Goal: Task Accomplishment & Management: Use online tool/utility

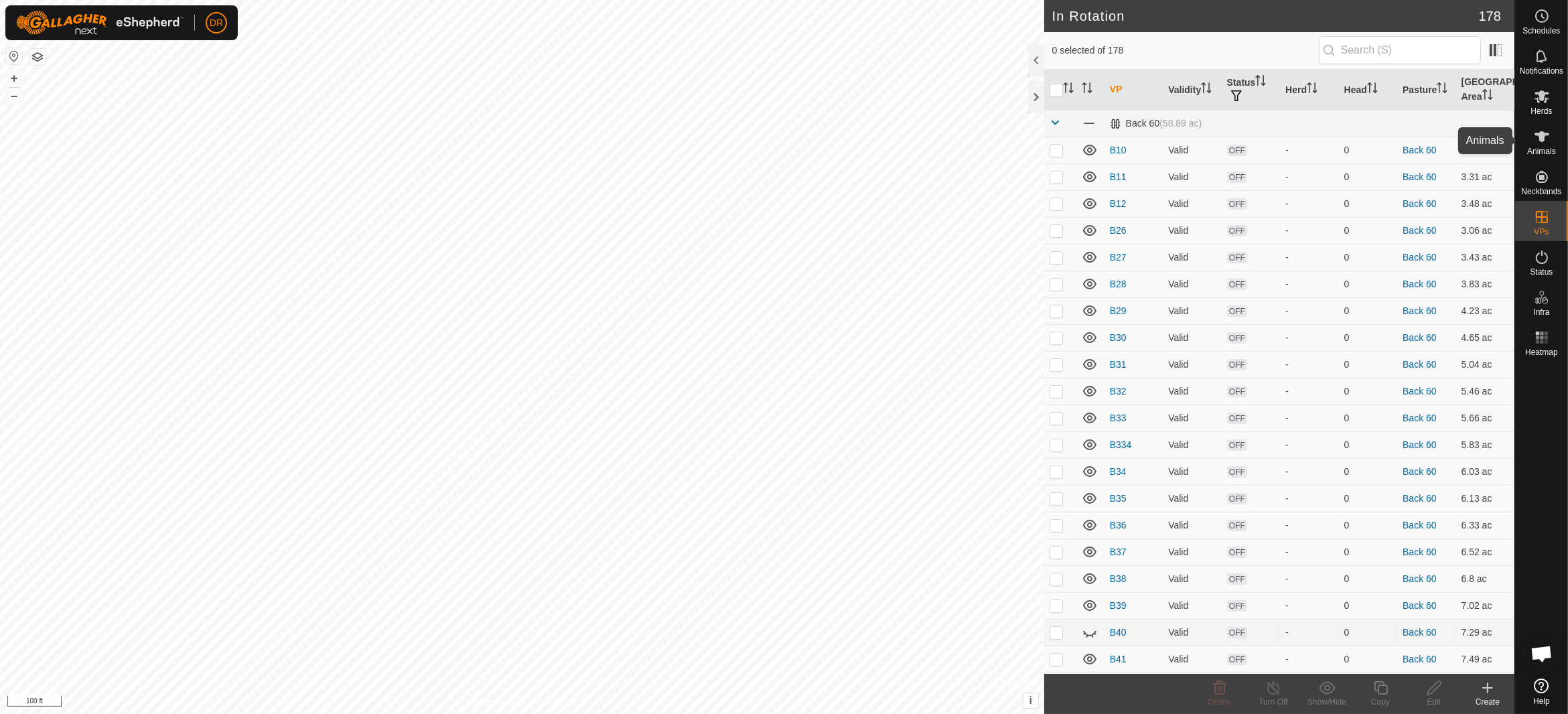
click at [1544, 136] on icon at bounding box center [1542, 137] width 15 height 11
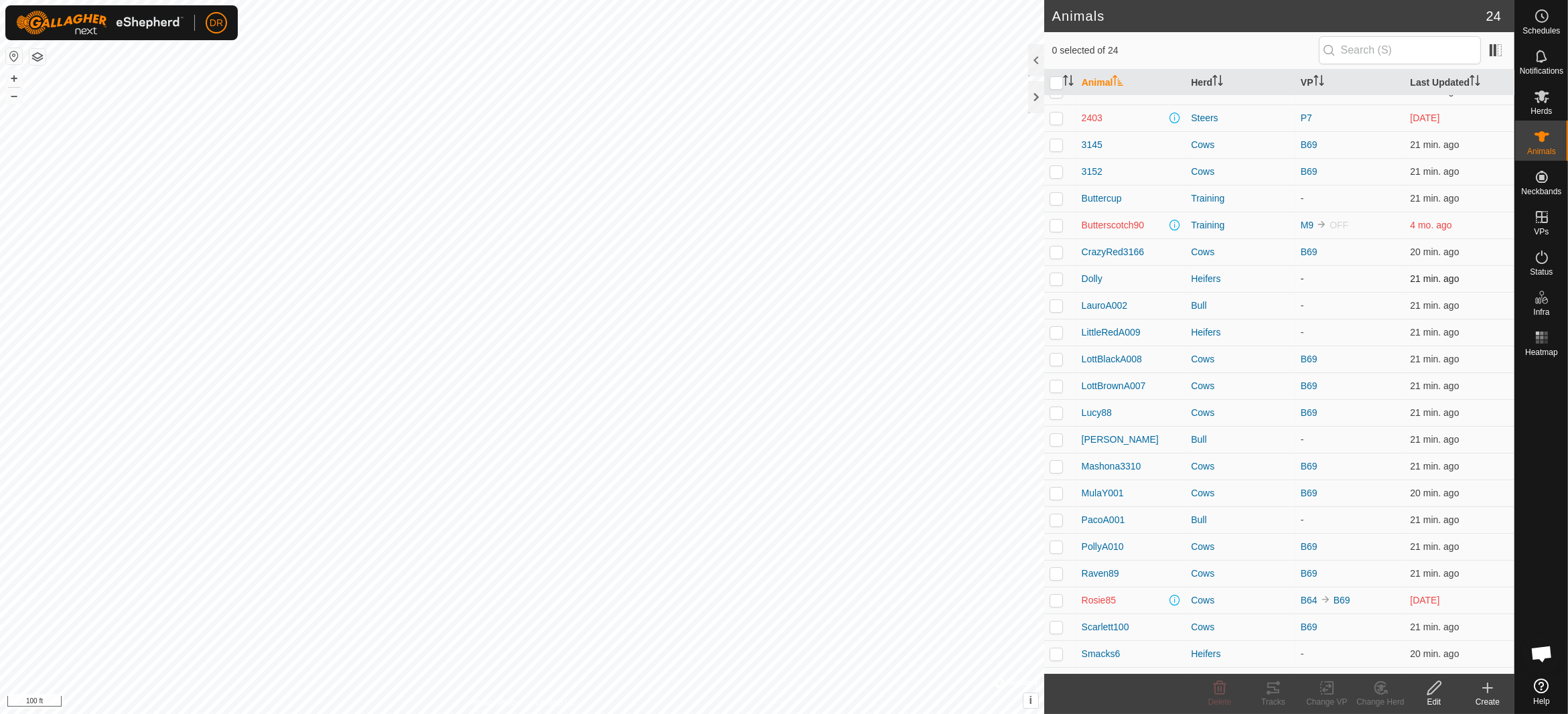
scroll to position [63, 0]
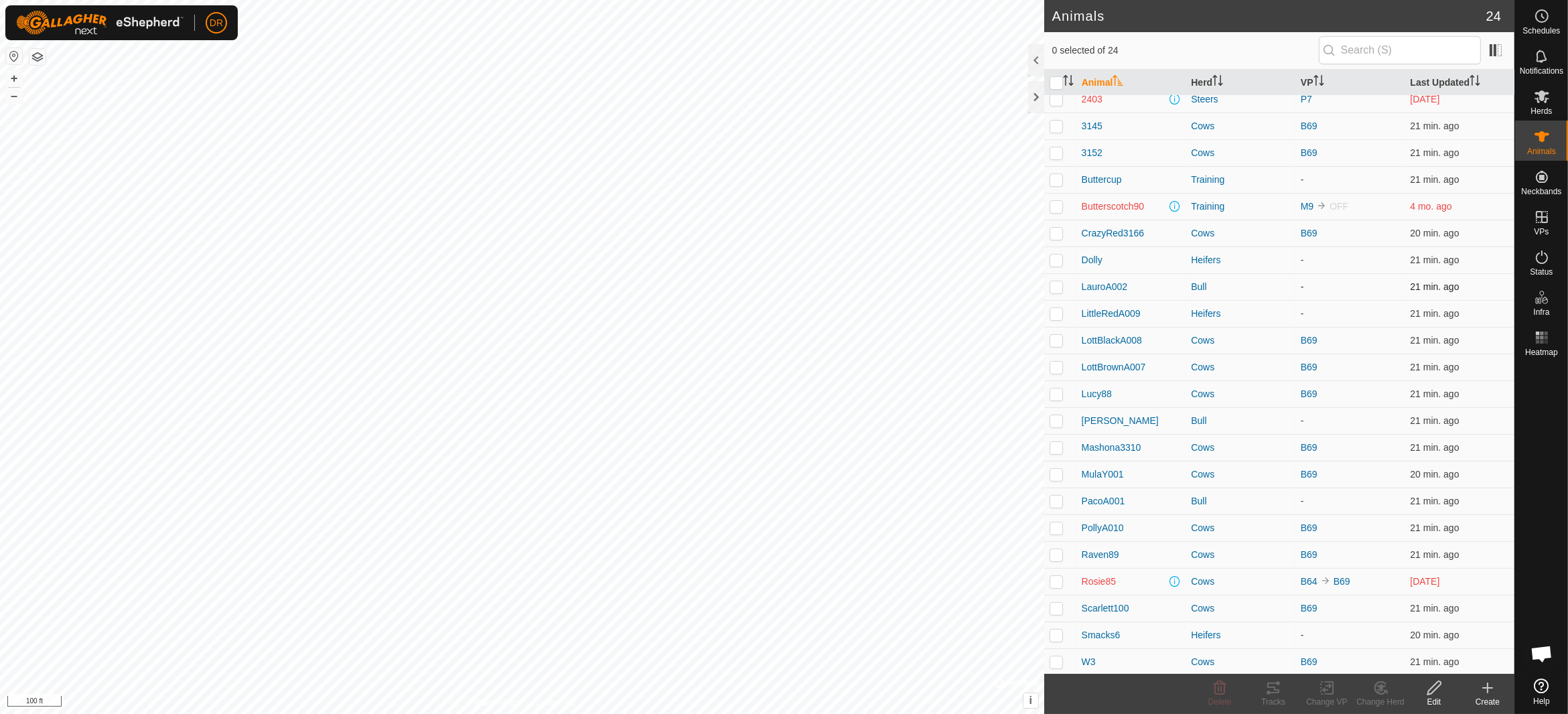
click at [1056, 288] on p-checkbox at bounding box center [1056, 286] width 13 height 11
click at [1383, 689] on icon at bounding box center [1381, 688] width 17 height 16
click at [1420, 628] on link "Choose Herd..." at bounding box center [1421, 630] width 132 height 27
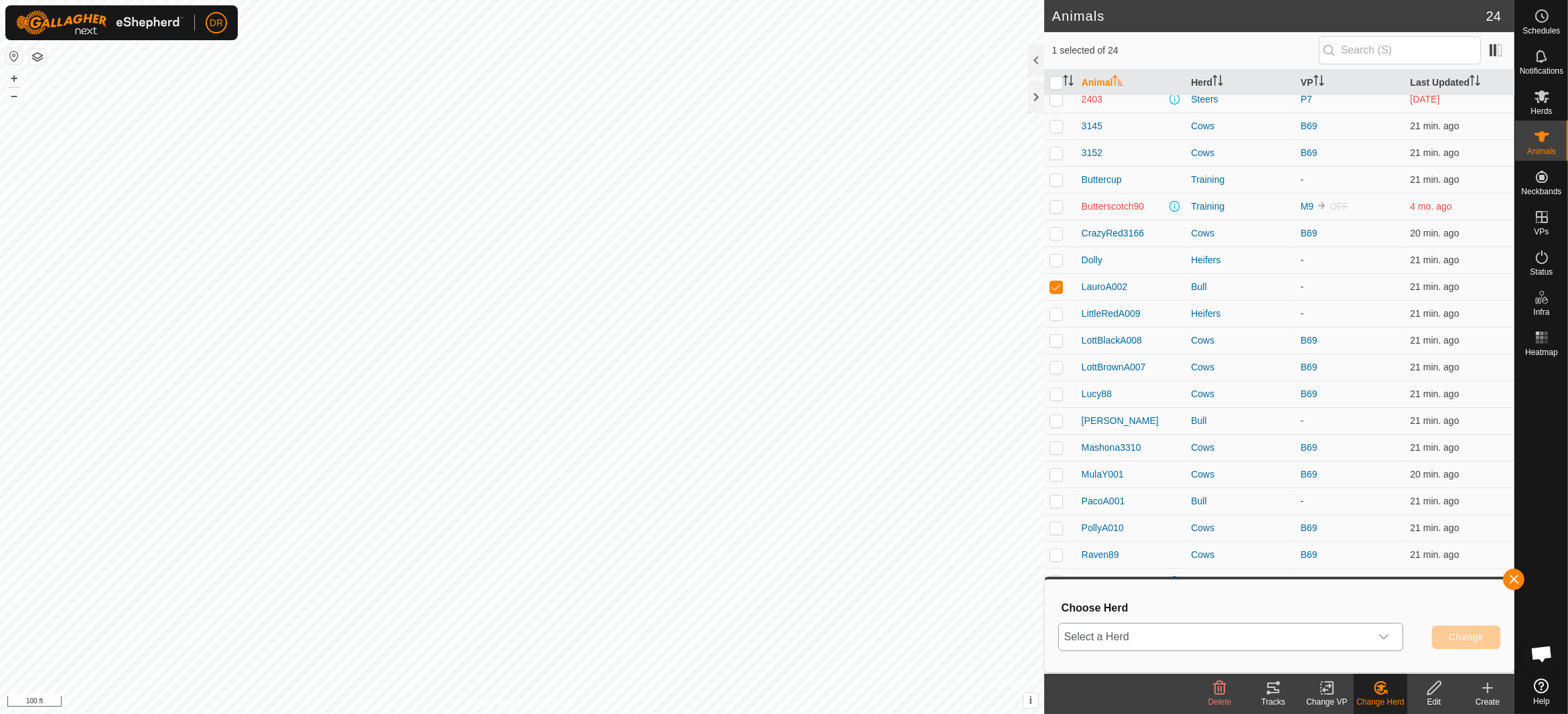
click at [1140, 630] on span "Select a Herd" at bounding box center [1214, 636] width 312 height 27
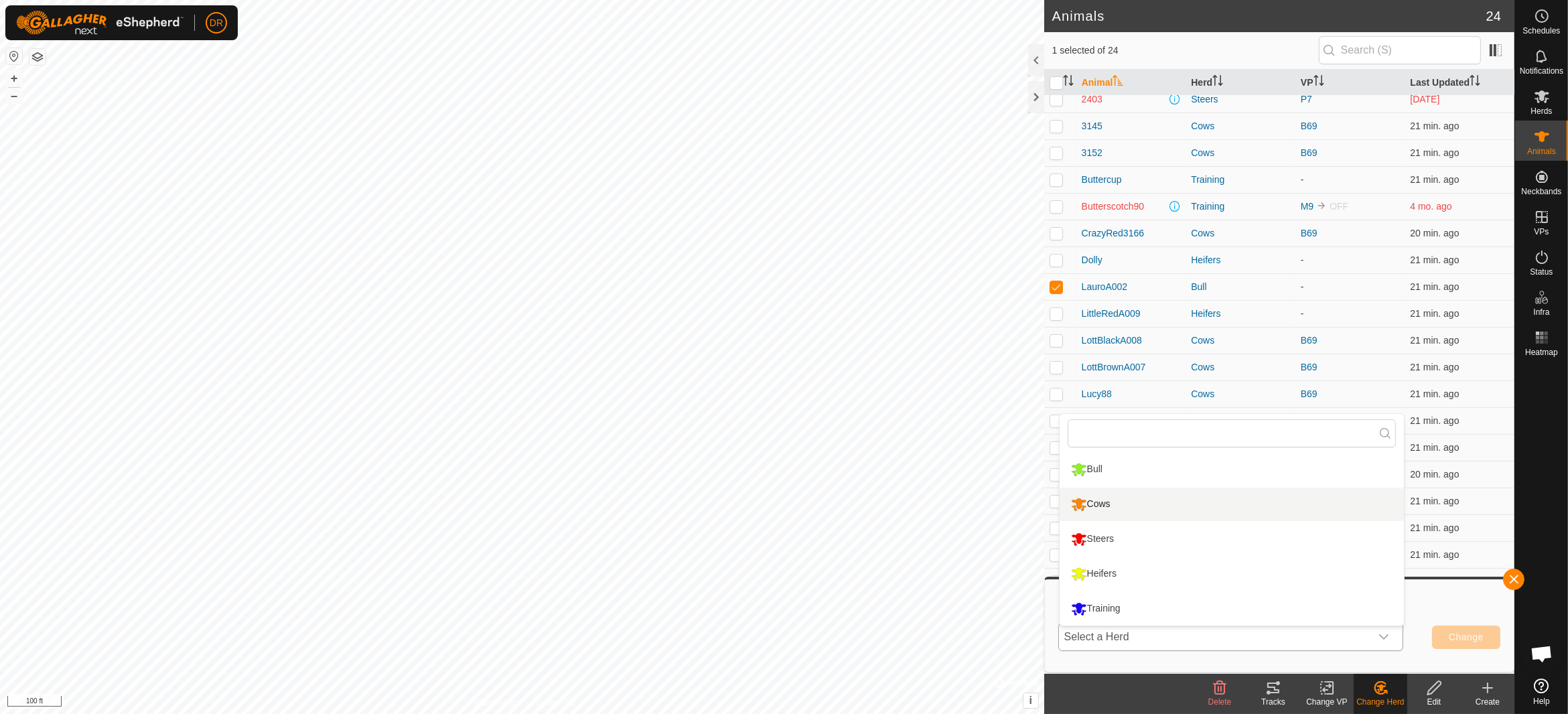
click at [1113, 503] on li "Cows" at bounding box center [1232, 504] width 344 height 33
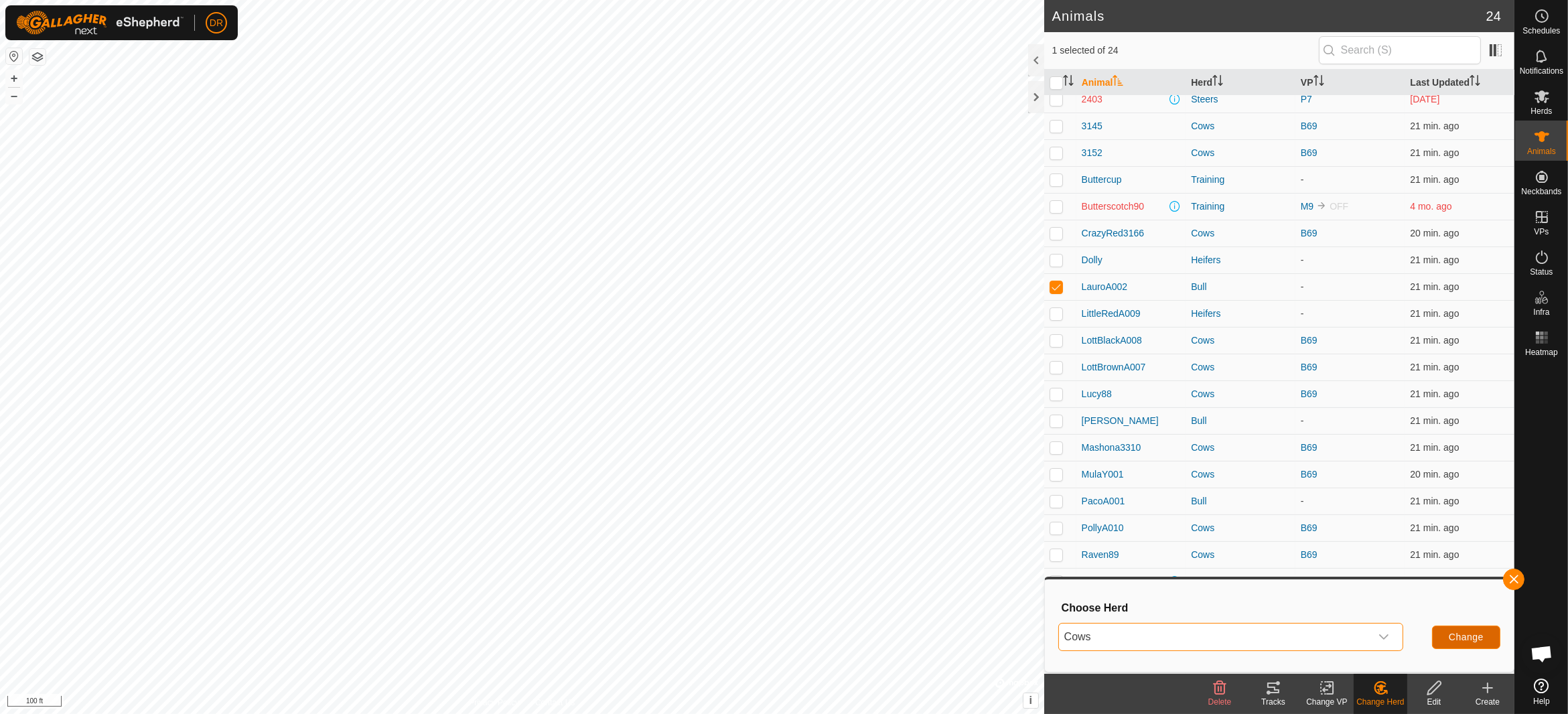
click at [1468, 640] on span "Change" at bounding box center [1466, 636] width 35 height 11
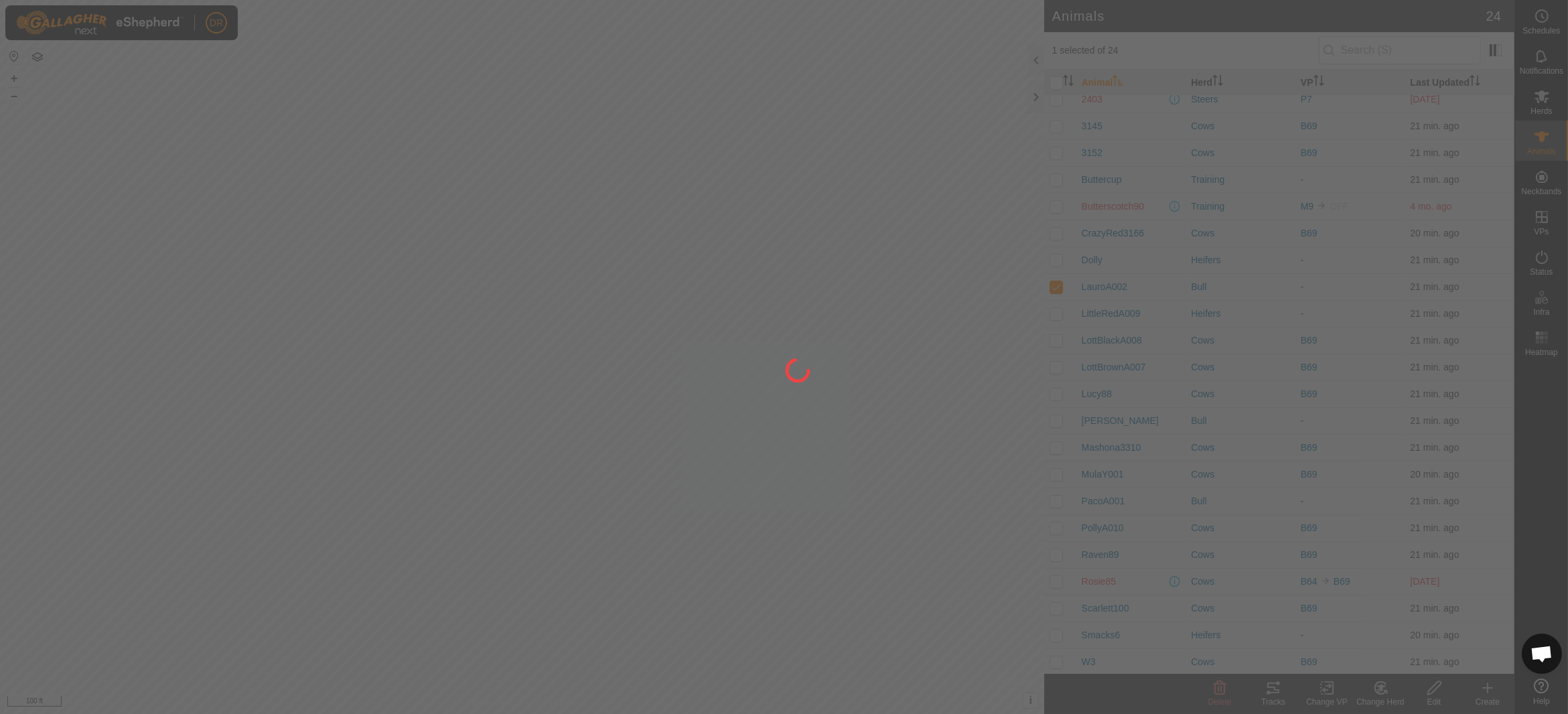
checkbox input "false"
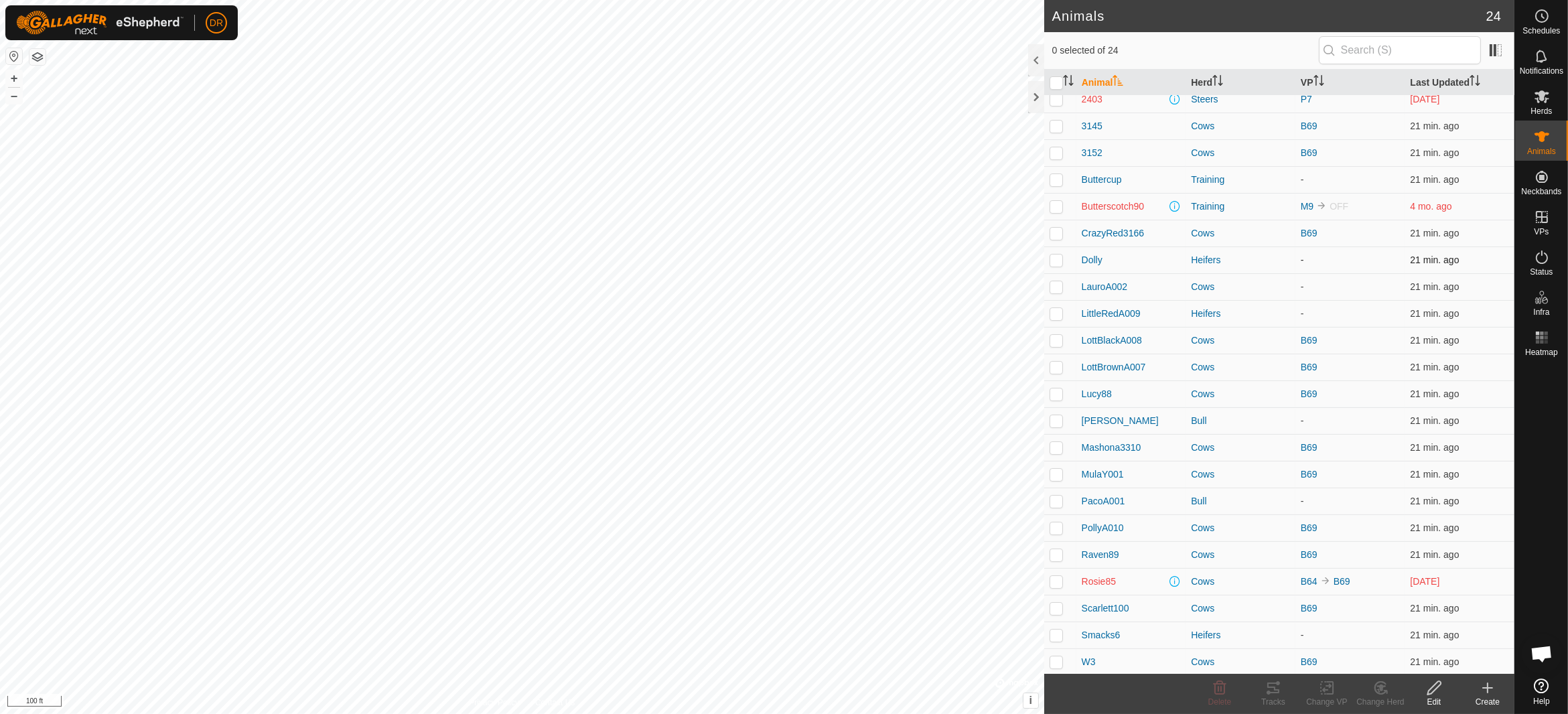
click at [1052, 259] on p-checkbox at bounding box center [1056, 259] width 13 height 11
click at [1388, 694] on icon at bounding box center [1381, 688] width 17 height 16
click at [1399, 631] on link "Choose Herd..." at bounding box center [1421, 630] width 132 height 27
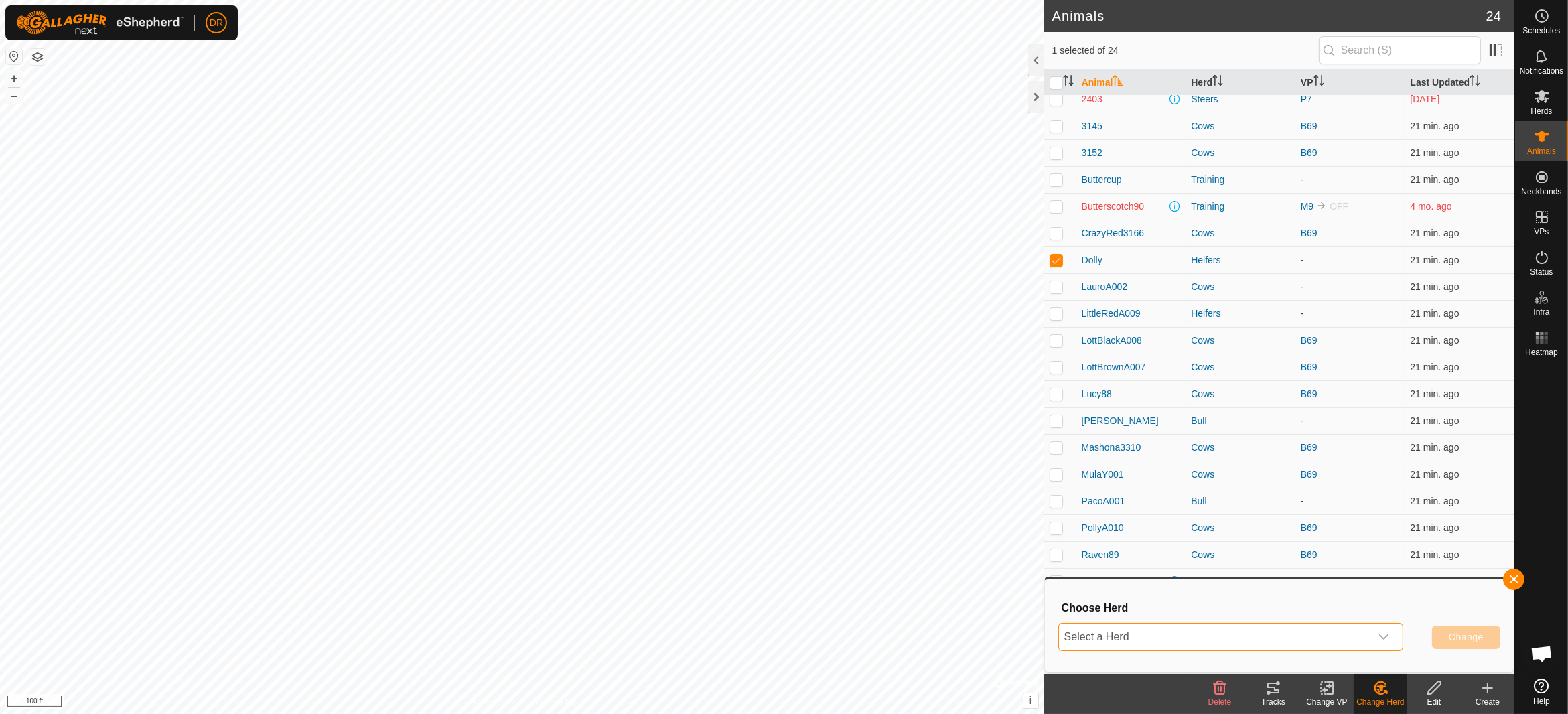
click at [1143, 633] on span "Select a Herd" at bounding box center [1214, 636] width 312 height 27
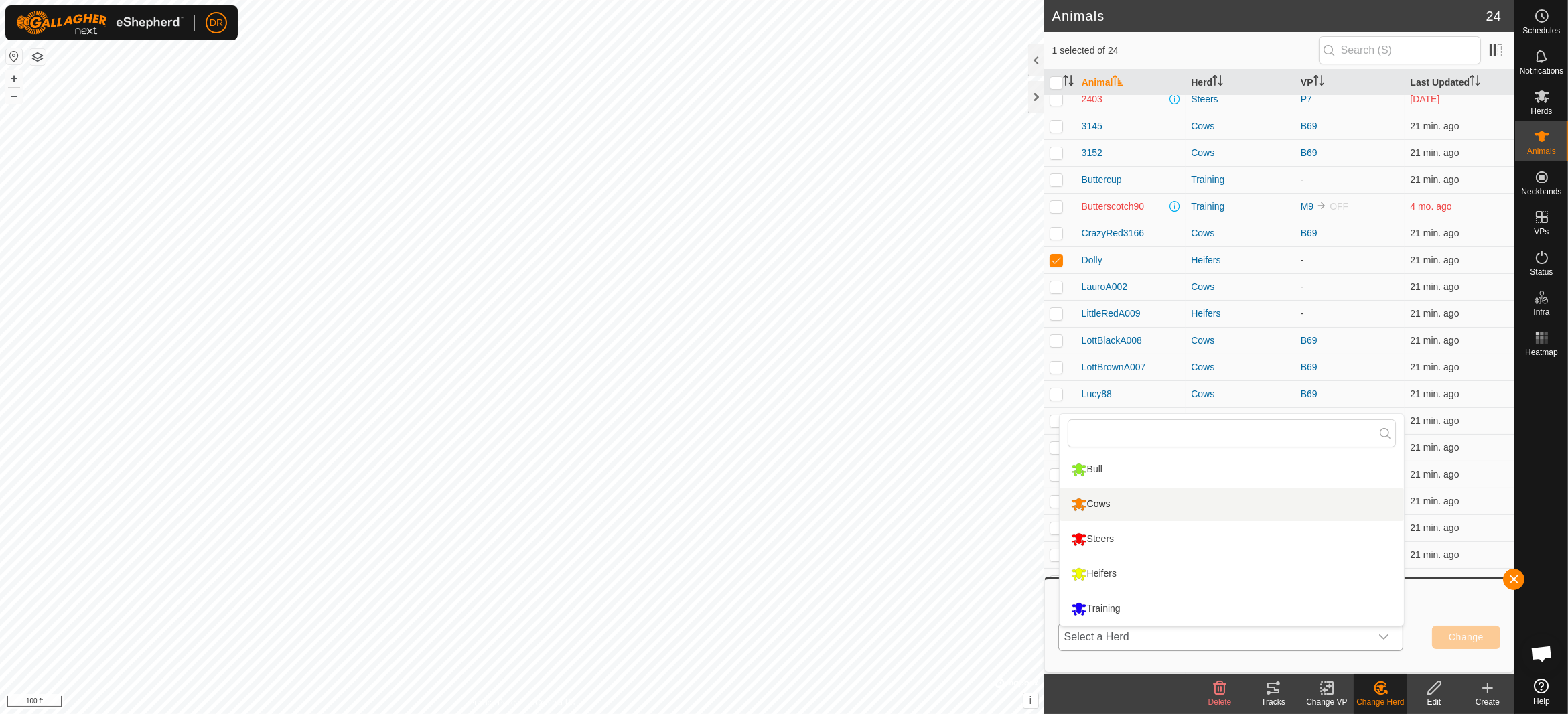
click at [1108, 504] on li "Cows" at bounding box center [1232, 504] width 344 height 33
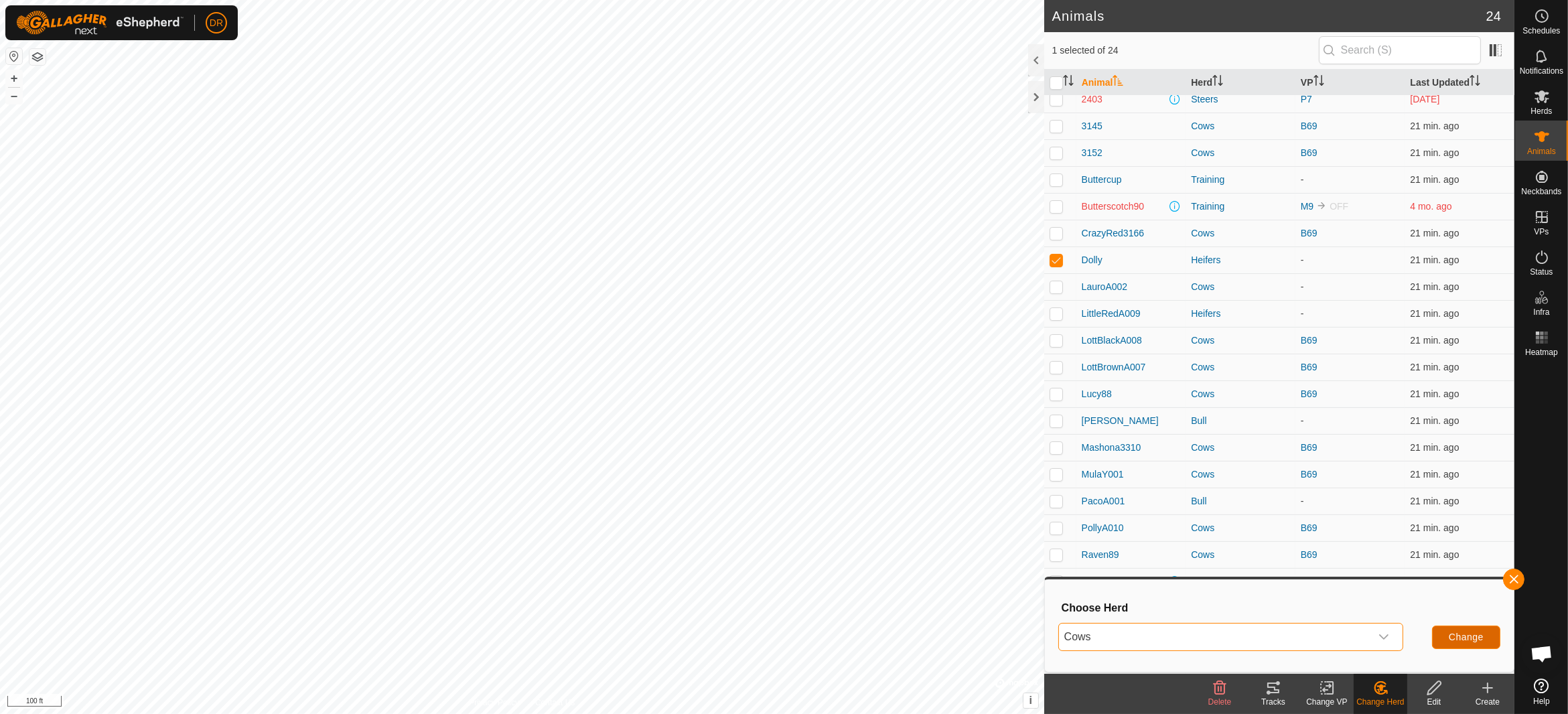
click at [1468, 632] on span "Change" at bounding box center [1466, 636] width 35 height 11
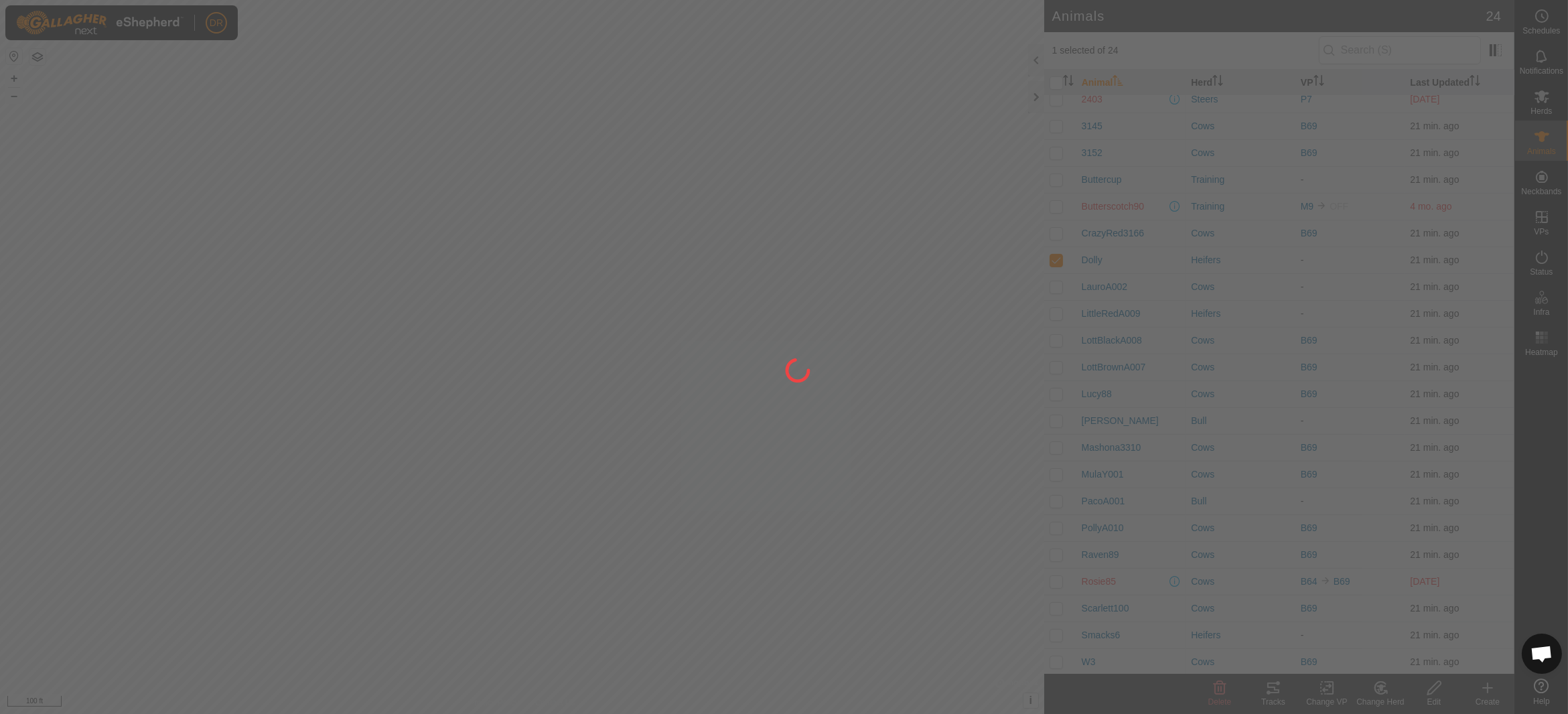
checkbox input "false"
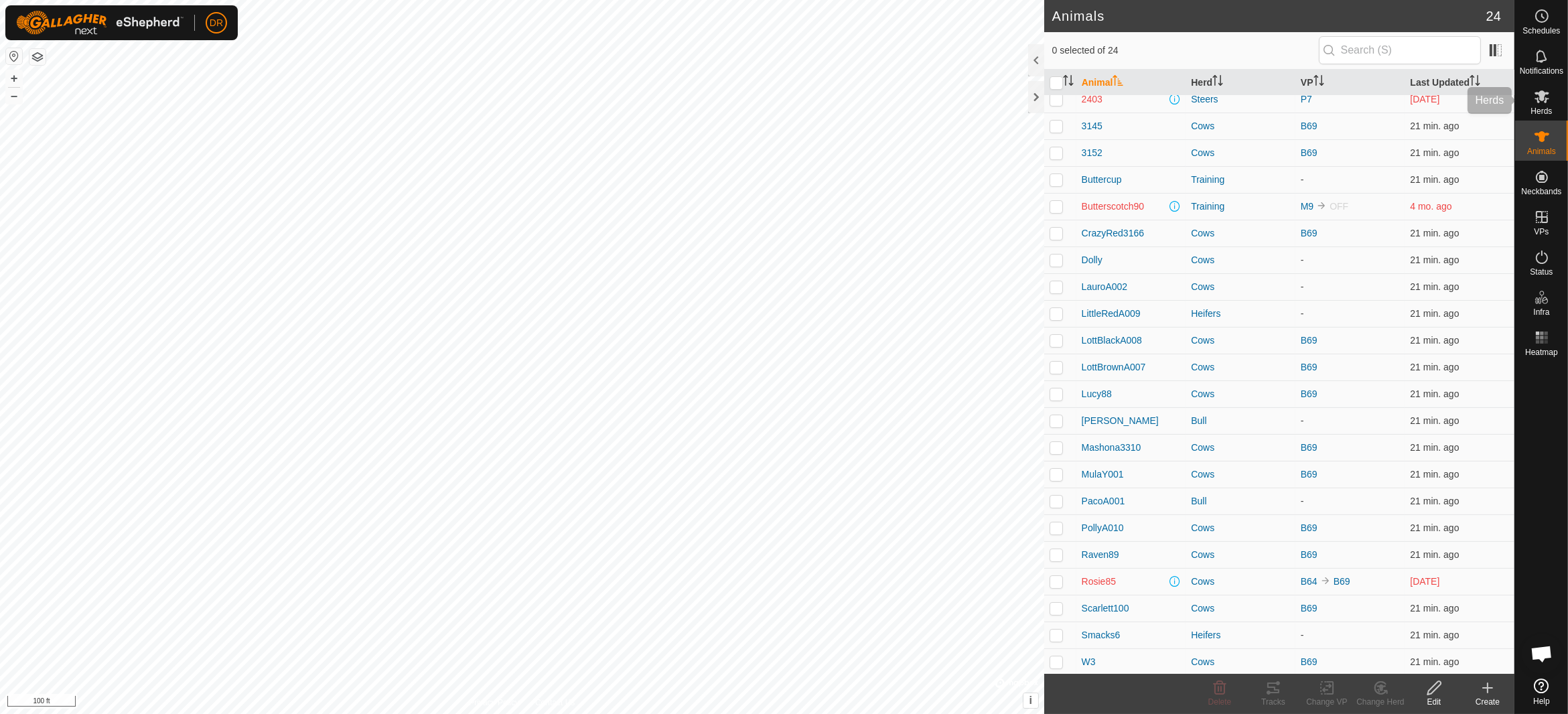
click at [1544, 105] on es-mob-svg-icon at bounding box center [1541, 96] width 24 height 21
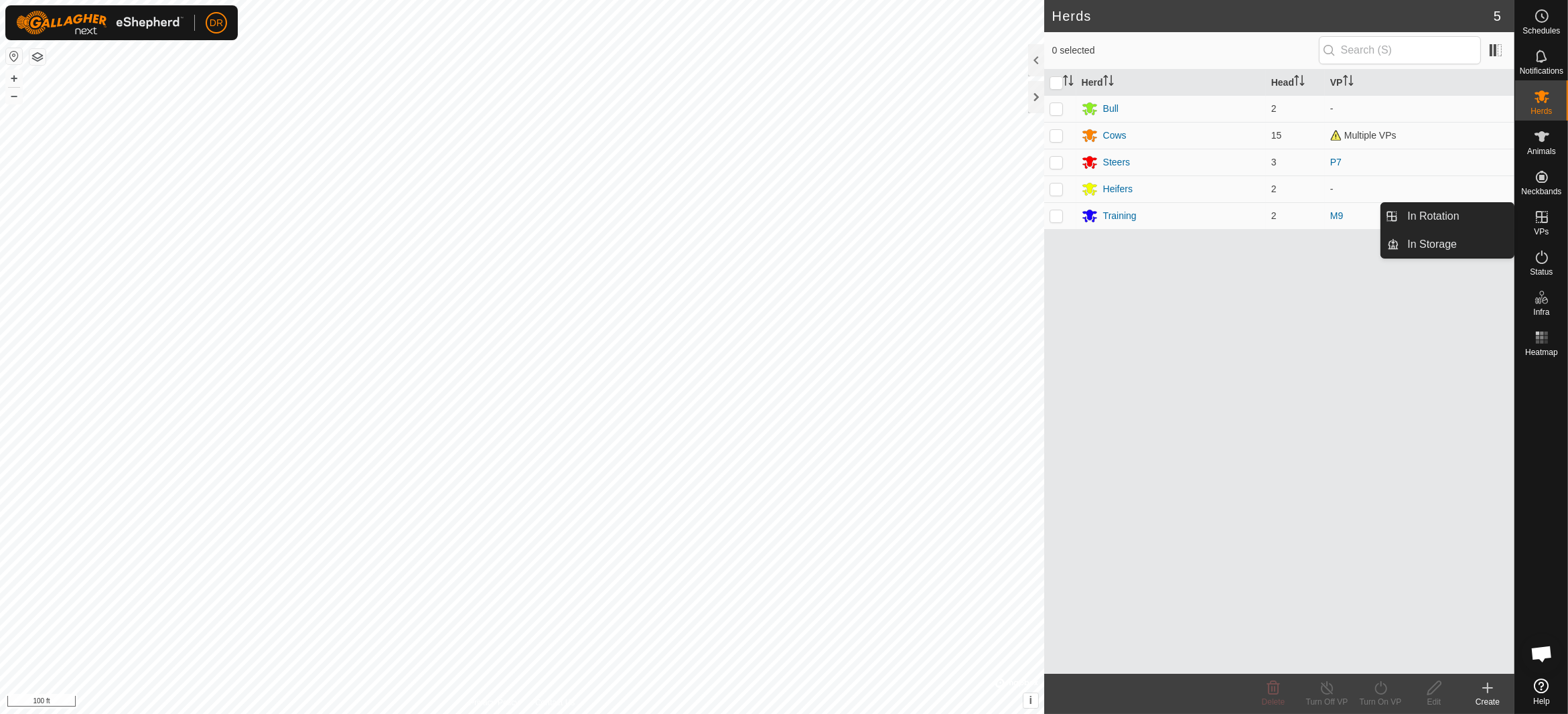
click at [1544, 219] on icon at bounding box center [1542, 217] width 16 height 16
click at [1544, 216] on icon at bounding box center [1542, 217] width 16 height 16
click at [1539, 219] on icon at bounding box center [1542, 217] width 16 height 16
click at [1433, 217] on link "In Rotation" at bounding box center [1456, 216] width 115 height 27
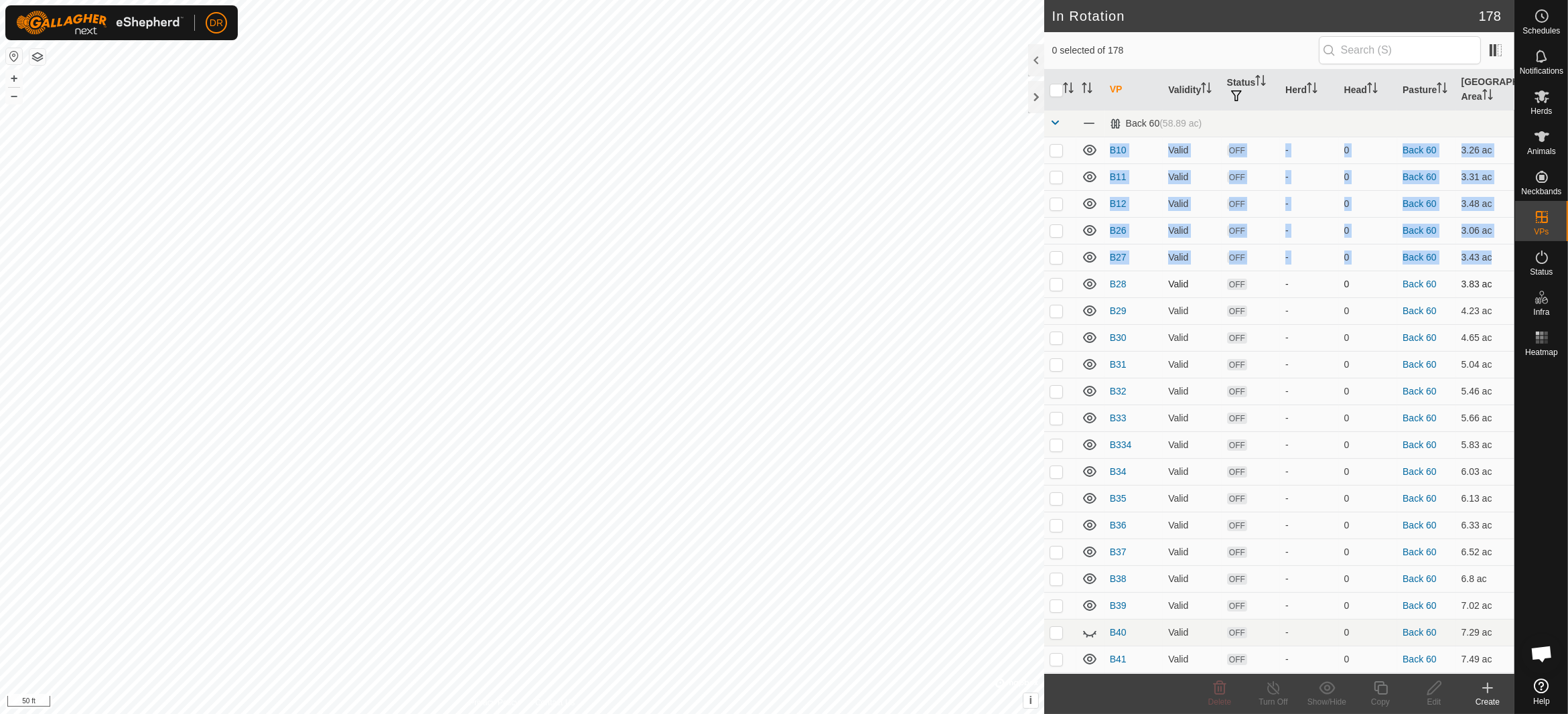
drag, startPoint x: 1056, startPoint y: 153, endPoint x: 1058, endPoint y: 275, distance: 122.0
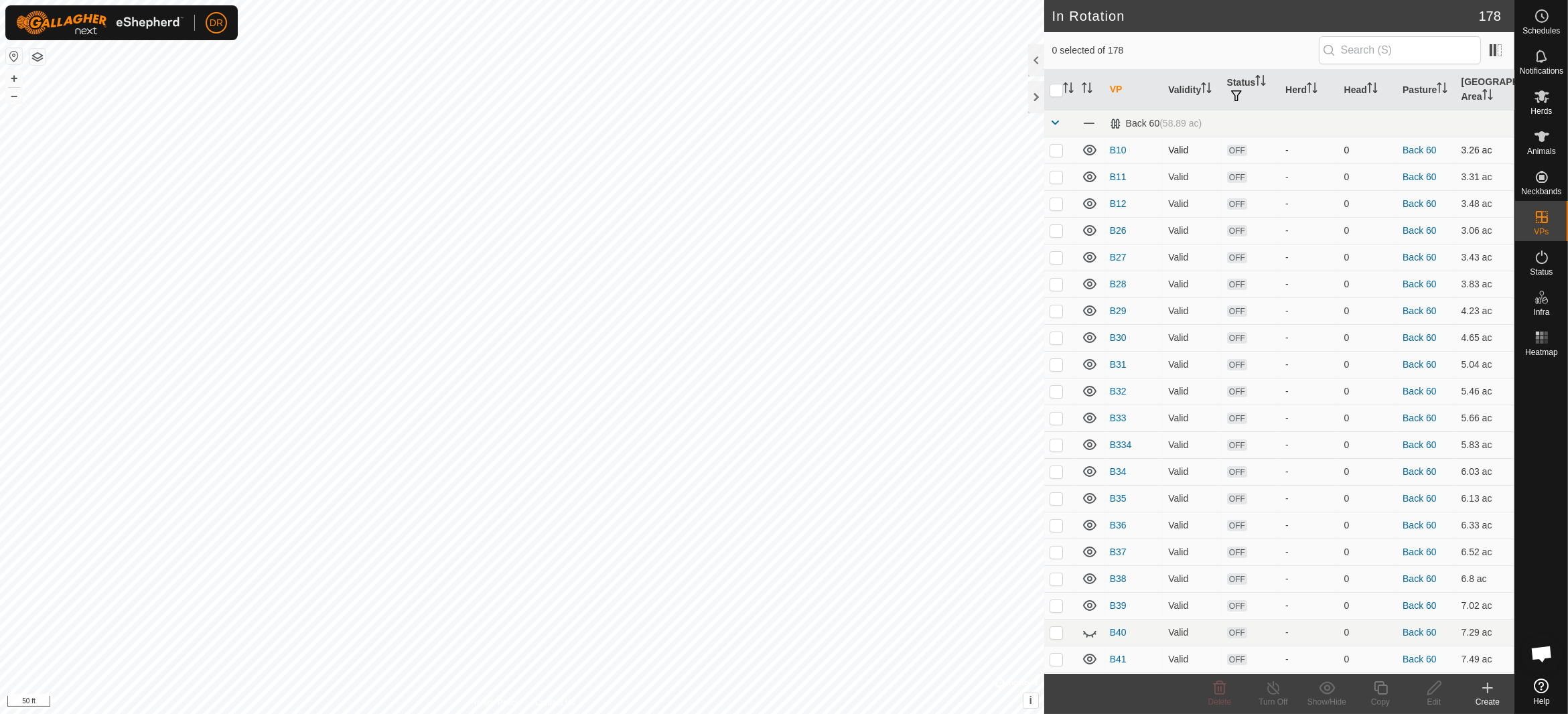
click at [1059, 153] on p-checkbox at bounding box center [1056, 150] width 13 height 11
click at [1056, 150] on p-checkbox at bounding box center [1056, 150] width 13 height 11
checkbox input "false"
click at [1056, 184] on td at bounding box center [1060, 177] width 32 height 27
checkbox input "true"
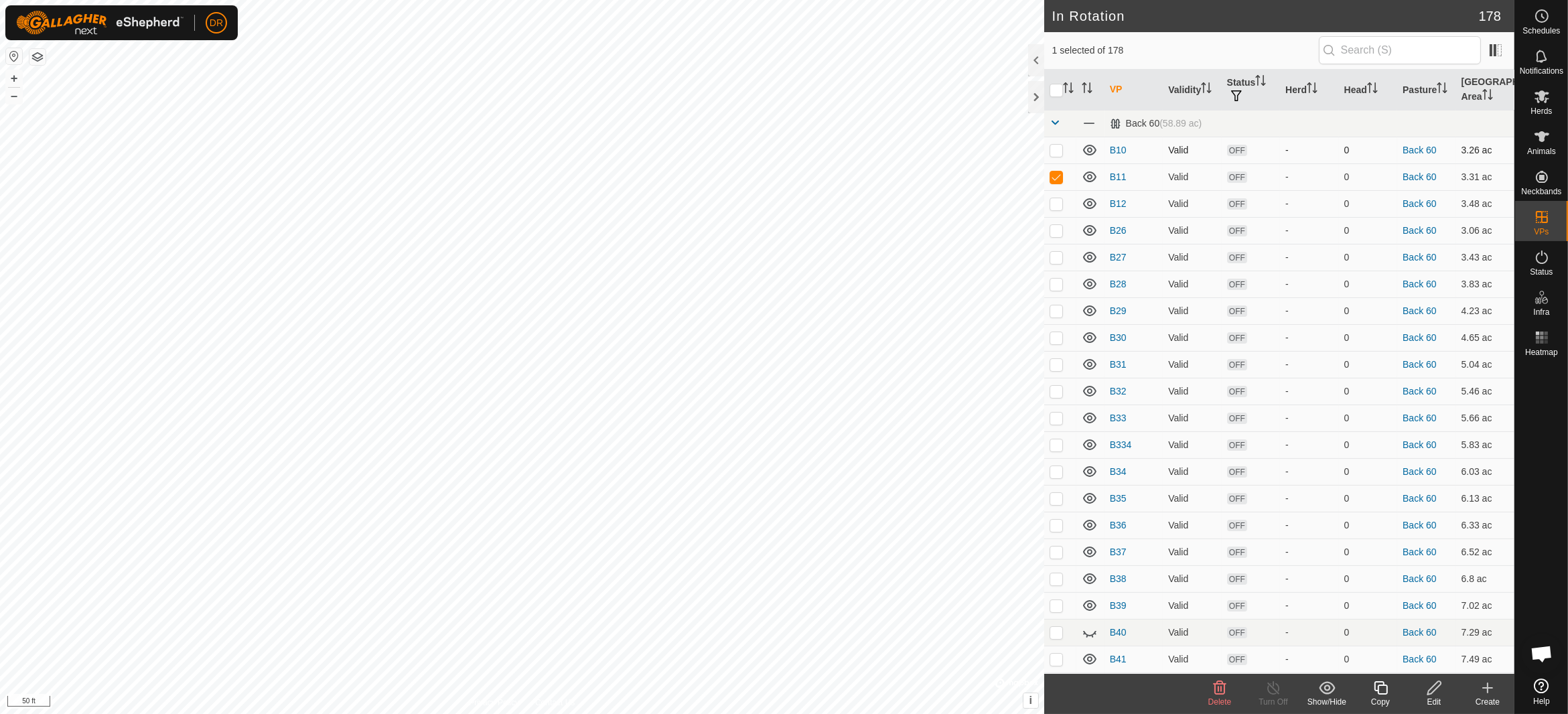
click at [1051, 148] on p-checkbox at bounding box center [1056, 150] width 13 height 11
checkbox input "true"
click at [1056, 206] on p-checkbox at bounding box center [1056, 203] width 13 height 11
checkbox input "false"
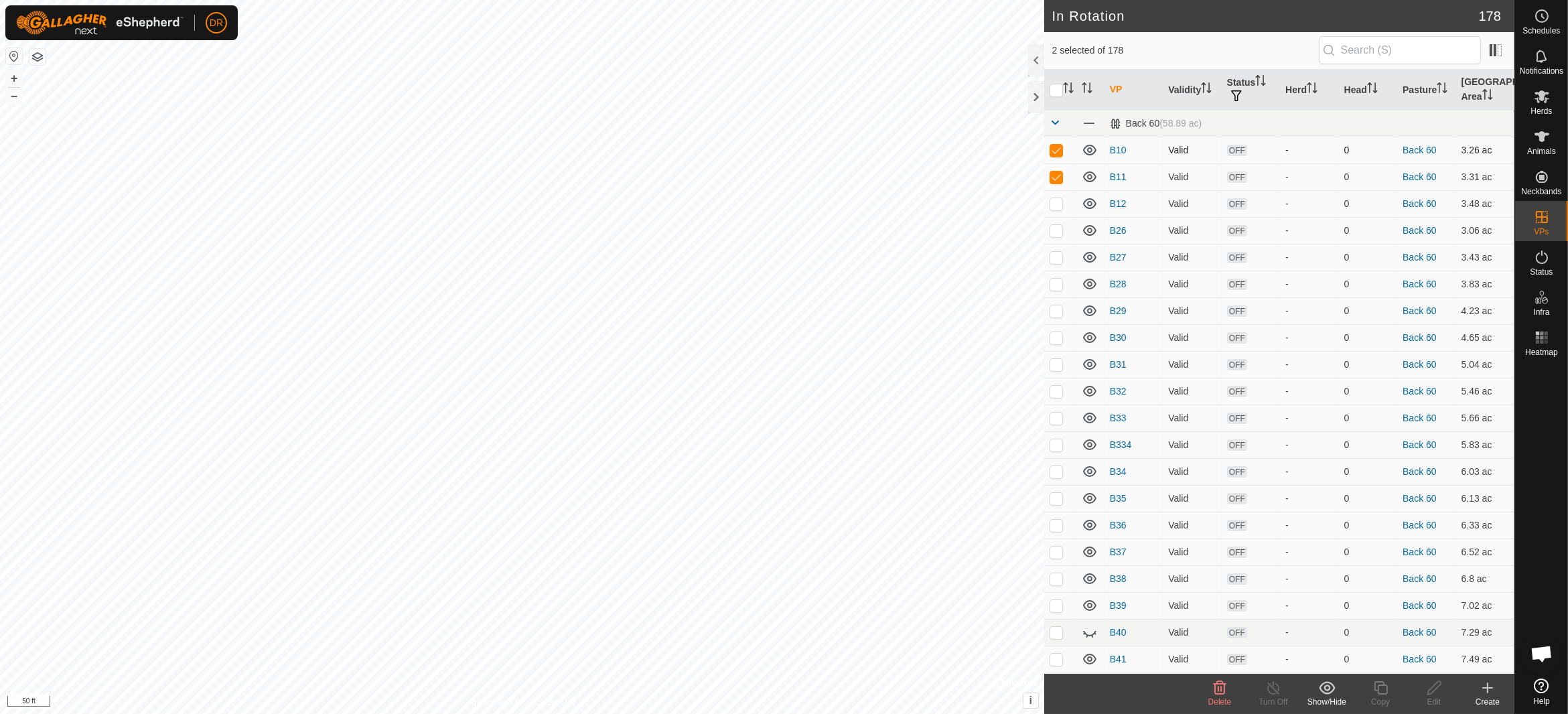
click at [1054, 161] on td at bounding box center [1060, 150] width 32 height 27
checkbox input "false"
click at [1056, 178] on p-checkbox at bounding box center [1056, 177] width 13 height 11
checkbox input "false"
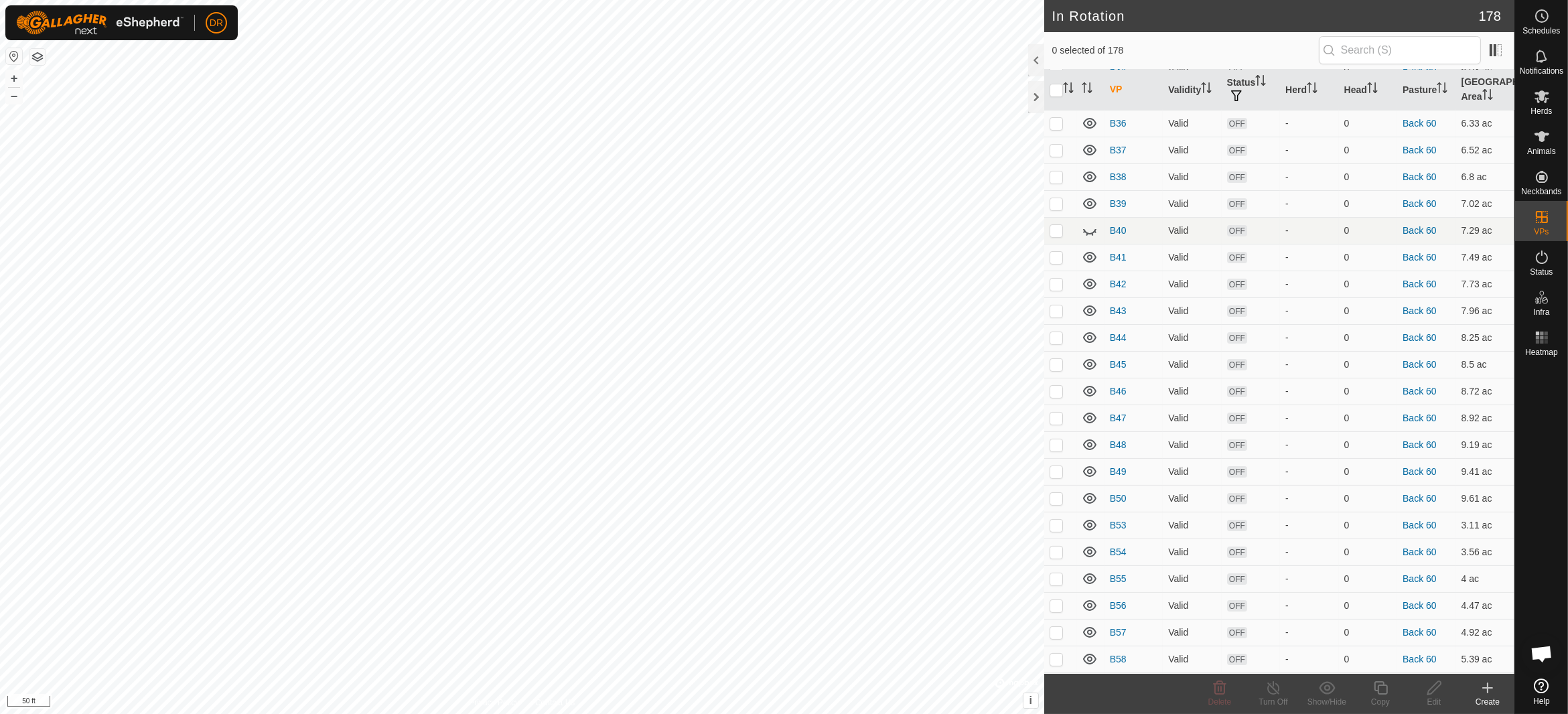
click at [1495, 694] on icon at bounding box center [1487, 688] width 16 height 16
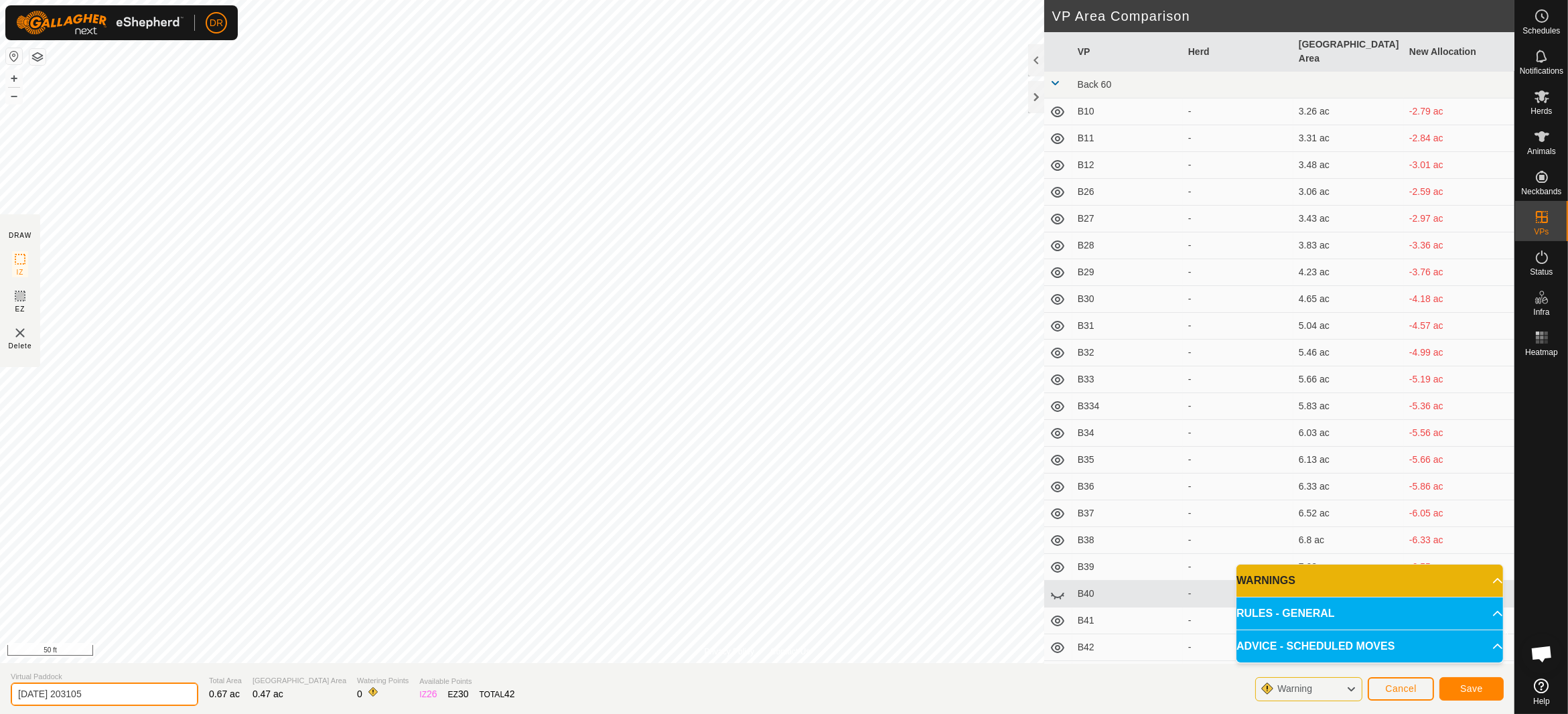
drag, startPoint x: 108, startPoint y: 691, endPoint x: 0, endPoint y: 677, distance: 108.9
click at [0, 677] on section "Virtual Paddock [DATE] 203105 Total Area 0.67 ac Grazing Area 0.47 ac Watering …" at bounding box center [757, 688] width 1514 height 51
type input "Bull Pen"
click at [1468, 686] on span "Save" at bounding box center [1471, 688] width 23 height 11
